Goal: Information Seeking & Learning: Learn about a topic

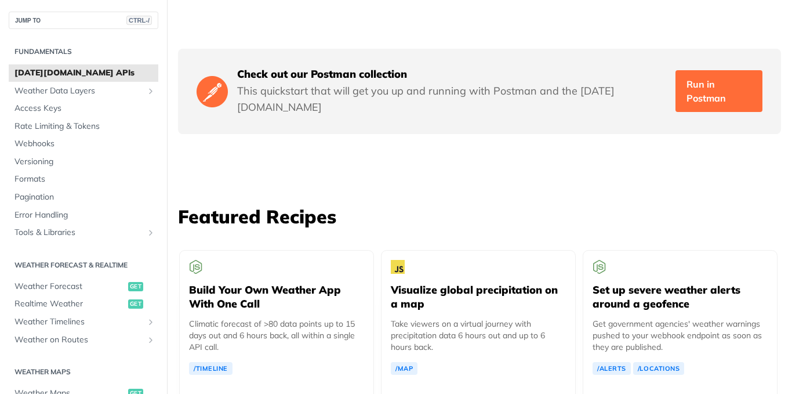
scroll to position [1965, 0]
click at [45, 85] on span "Weather Data Layers" at bounding box center [78, 91] width 129 height 12
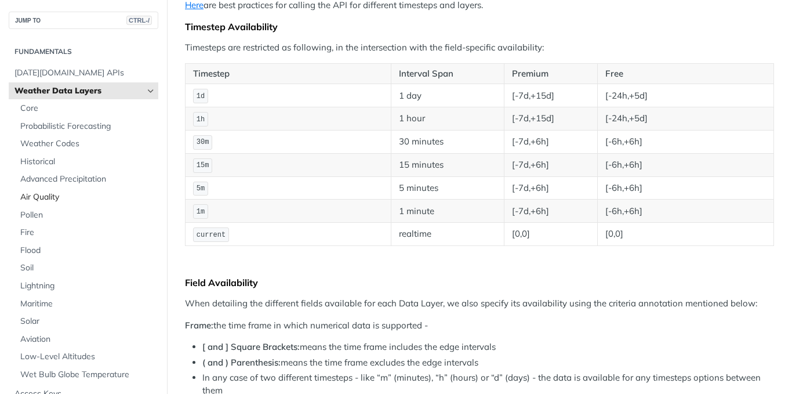
click at [31, 199] on span "Air Quality" at bounding box center [87, 197] width 135 height 12
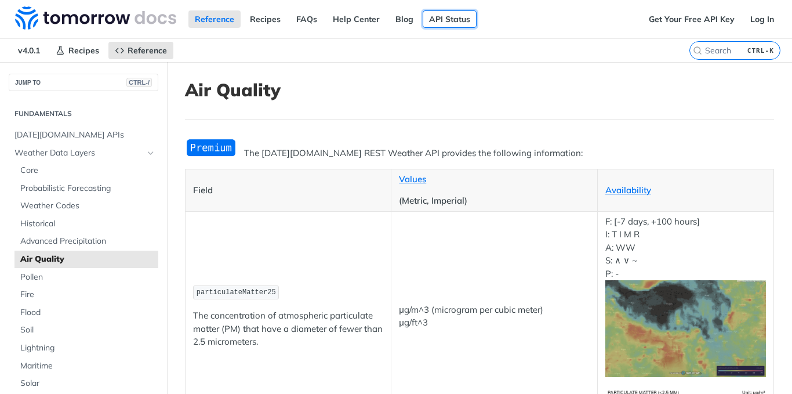
click at [440, 24] on link "API Status" at bounding box center [449, 18] width 54 height 17
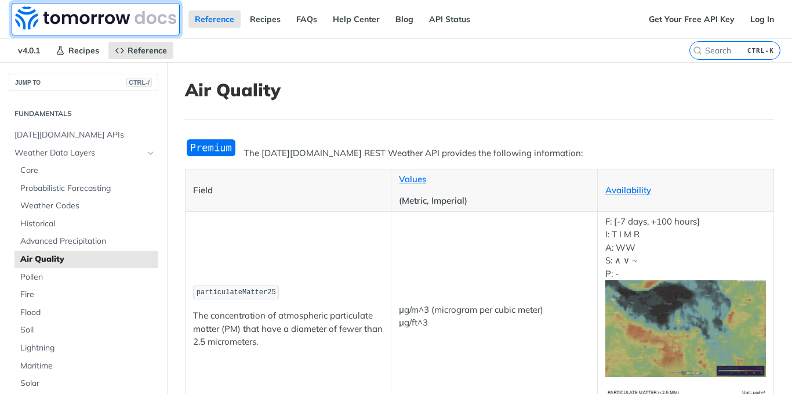
click at [78, 13] on img at bounding box center [95, 17] width 161 height 23
